Goal: Task Accomplishment & Management: Use online tool/utility

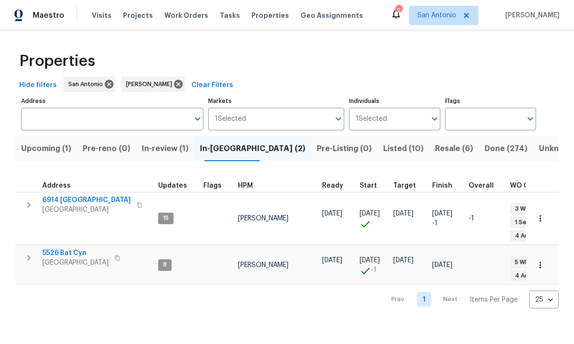
click at [61, 249] on span "5526 Bat Cyn" at bounding box center [75, 253] width 66 height 10
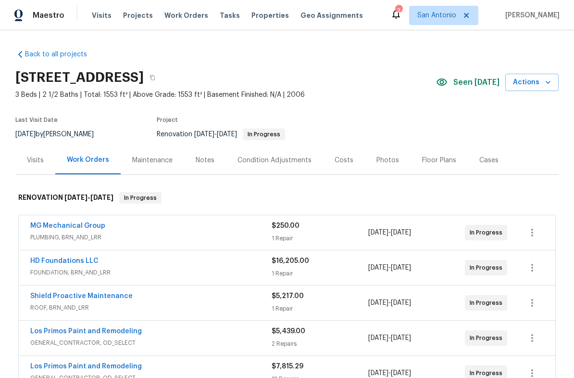
click at [549, 89] on button "Actions" at bounding box center [531, 83] width 53 height 18
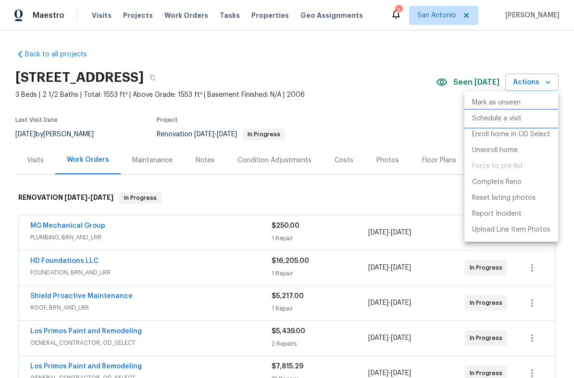
click at [499, 120] on p "Schedule a visit" at bounding box center [497, 118] width 50 height 10
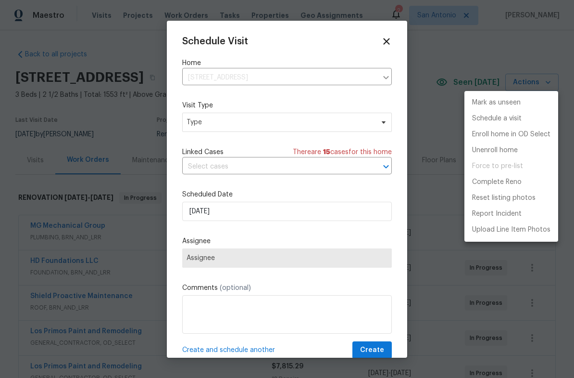
click at [227, 121] on div at bounding box center [287, 189] width 574 height 378
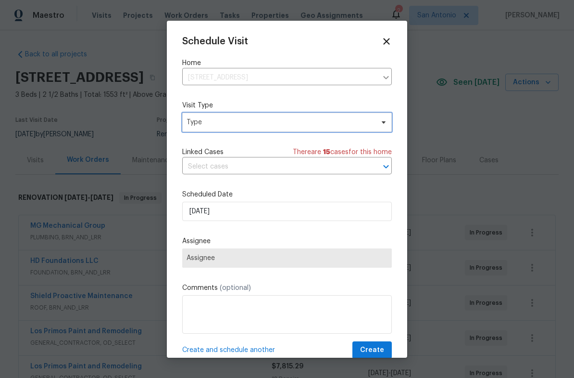
click at [244, 123] on span "Type" at bounding box center [280, 122] width 187 height 10
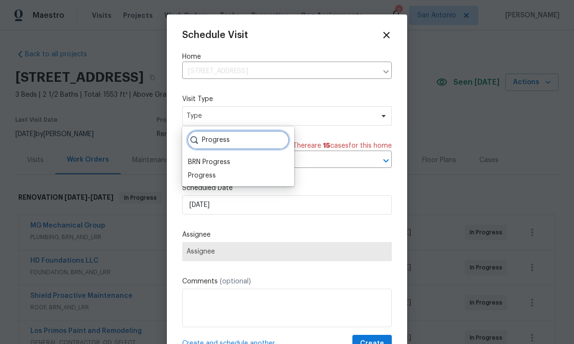
type input "Progress"
click at [200, 178] on div "Progress" at bounding box center [202, 176] width 28 height 10
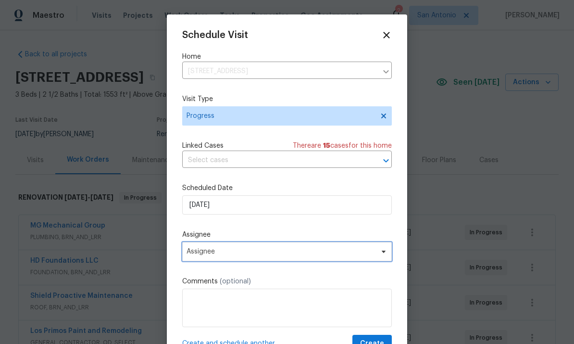
click at [378, 254] on span at bounding box center [382, 252] width 11 height 8
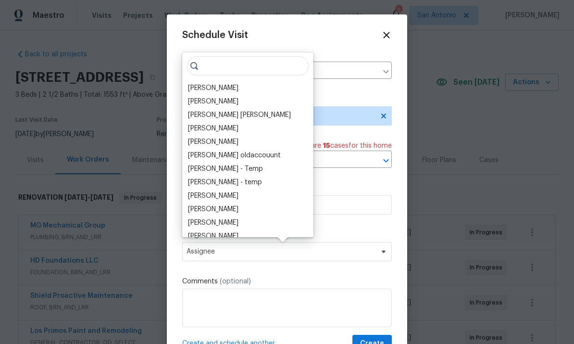
click at [207, 86] on div "[PERSON_NAME]" at bounding box center [213, 88] width 50 height 10
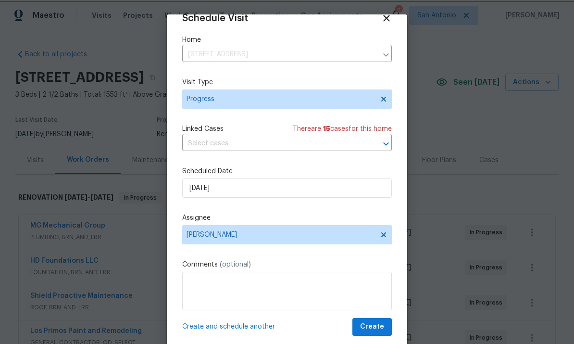
scroll to position [19, 0]
click at [380, 327] on span "Create" at bounding box center [372, 327] width 24 height 12
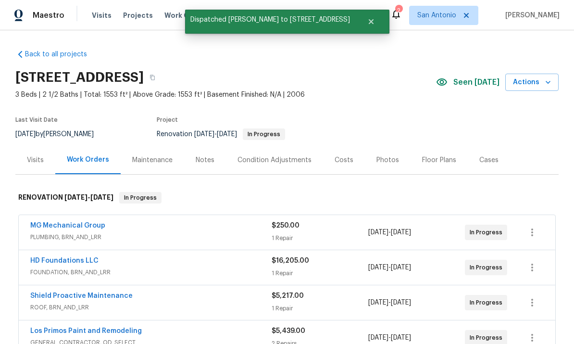
click at [202, 159] on div "Notes" at bounding box center [205, 160] width 19 height 10
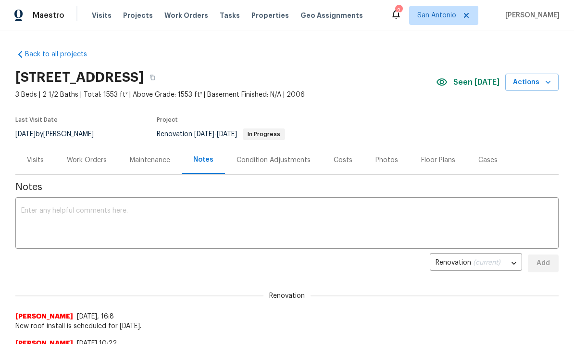
click at [85, 155] on div "Work Orders" at bounding box center [87, 160] width 40 height 10
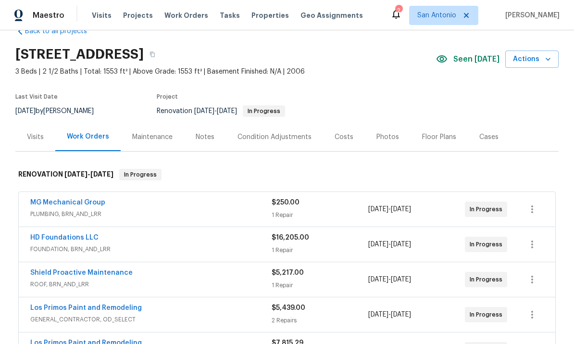
scroll to position [25, 0]
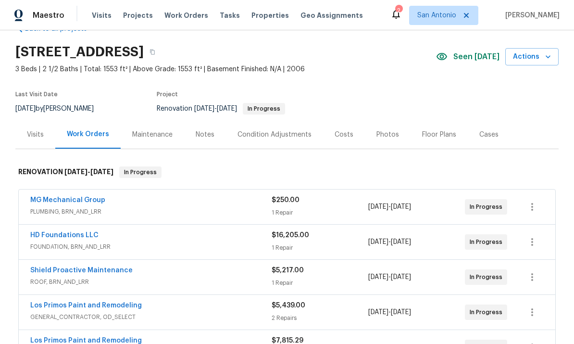
click at [64, 202] on link "MG Mechanical Group" at bounding box center [67, 200] width 75 height 7
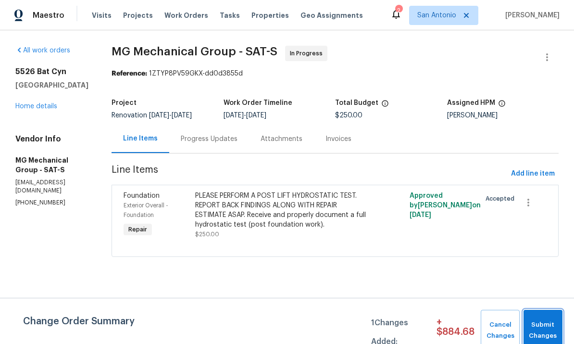
click at [543, 330] on span "Submit Changes" at bounding box center [543, 330] width 29 height 22
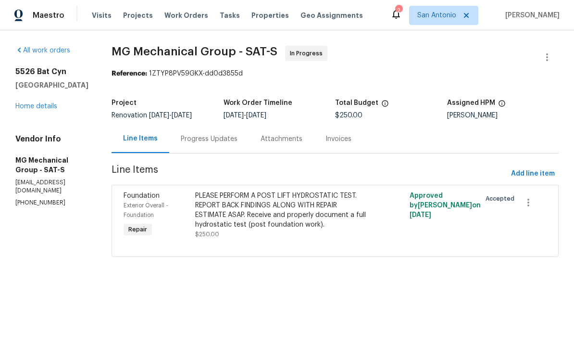
click at [227, 138] on div "Progress Updates" at bounding box center [209, 139] width 57 height 10
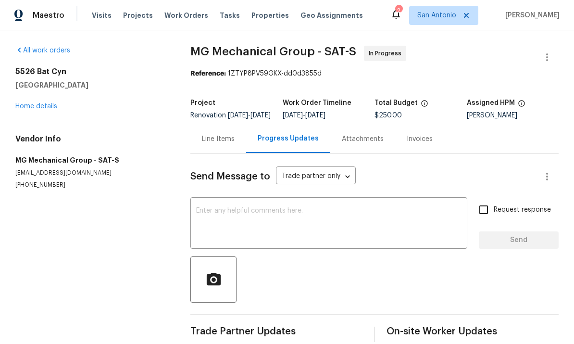
click at [36, 109] on link "Home details" at bounding box center [36, 106] width 42 height 7
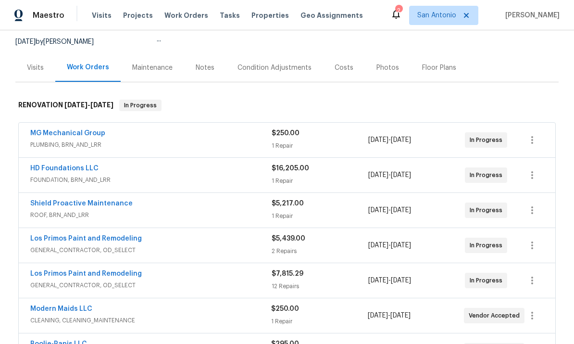
scroll to position [96, 0]
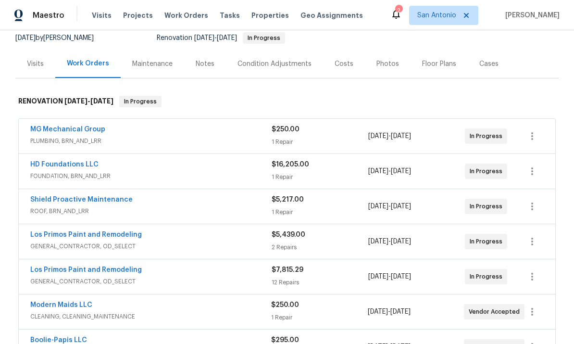
click at [113, 270] on link "Los Primos Paint and Remodeling" at bounding box center [86, 269] width 112 height 7
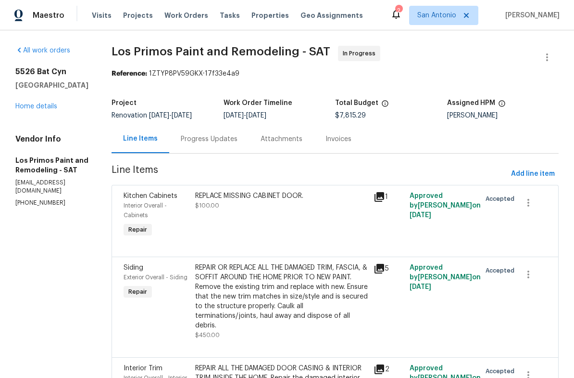
click at [33, 107] on link "Home details" at bounding box center [36, 106] width 42 height 7
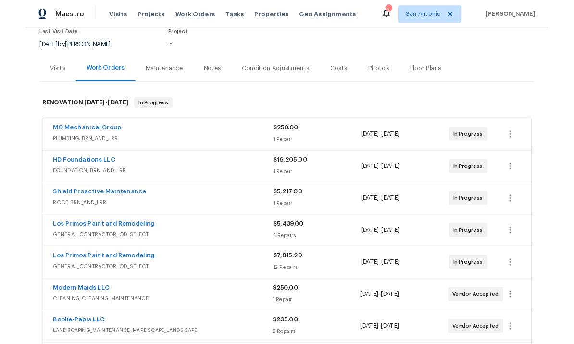
scroll to position [87, 0]
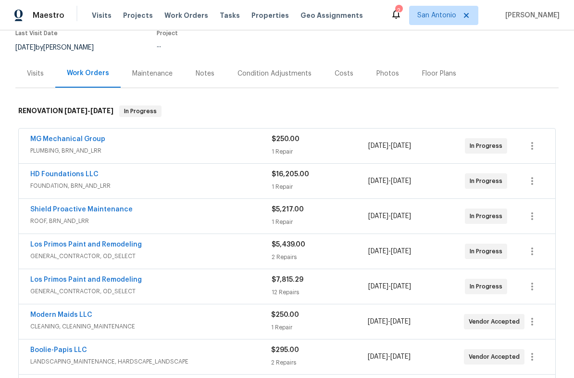
click at [96, 245] on link "Los Primos Paint and Remodeling" at bounding box center [86, 244] width 112 height 7
